Goal: Find specific page/section: Find specific page/section

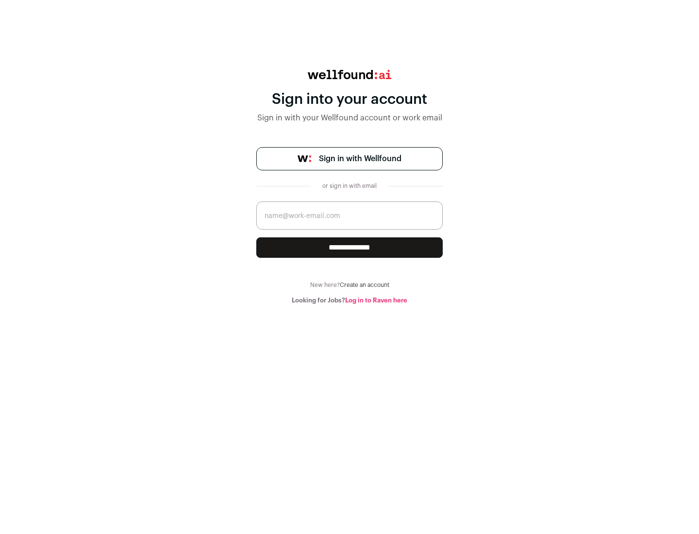
click at [360, 159] on span "Sign in with Wellfound" at bounding box center [360, 159] width 83 height 12
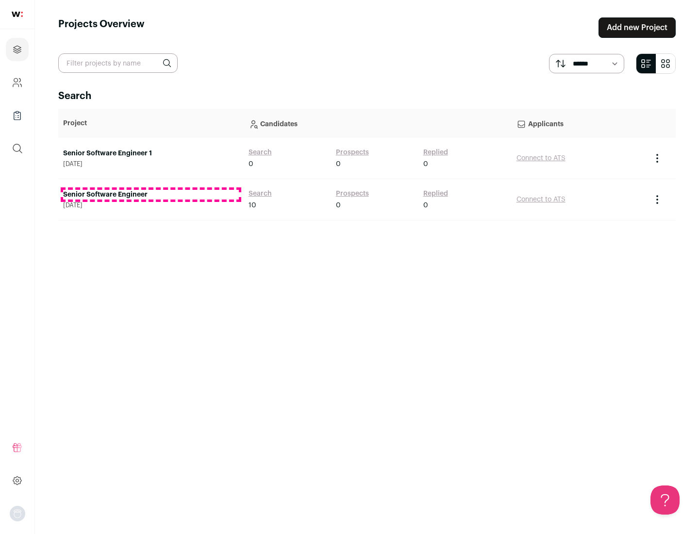
click at [151, 195] on link "Senior Software Engineer" at bounding box center [151, 195] width 176 height 10
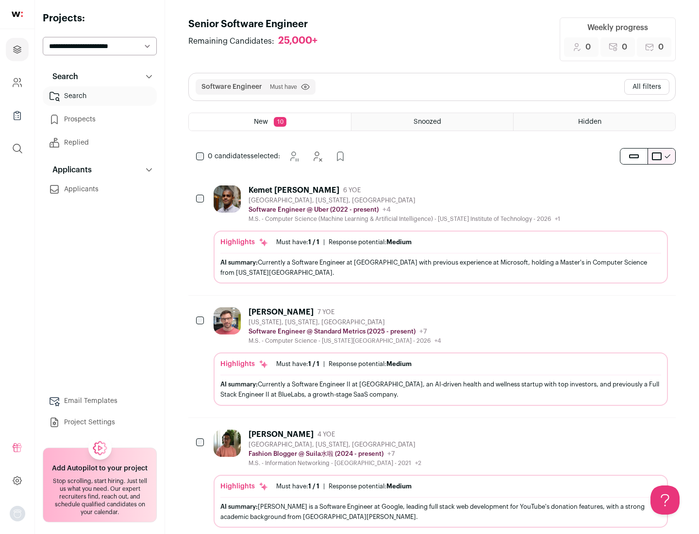
click at [432, 235] on div "Highlights Must have: 1 / 1 How many must haves have been fulfilled? | Response…" at bounding box center [441, 257] width 454 height 53
